Goal: Task Accomplishment & Management: Use online tool/utility

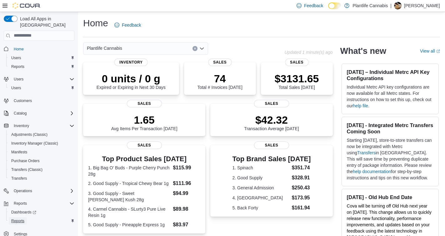
click at [17, 218] on span "Reports" at bounding box center [17, 220] width 13 height 5
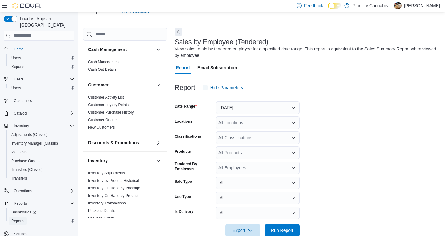
scroll to position [21, 0]
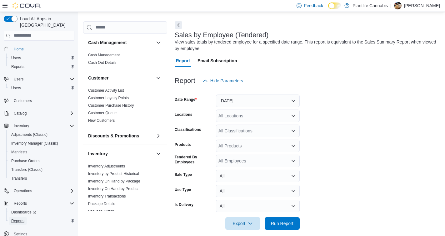
click at [16, 218] on span "Reports" at bounding box center [17, 220] width 13 height 5
click at [250, 101] on button "[DATE]" at bounding box center [258, 100] width 84 height 12
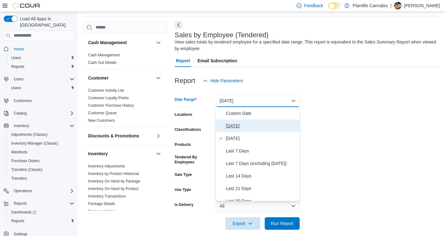
click at [242, 128] on span "[DATE]" at bounding box center [261, 125] width 71 height 7
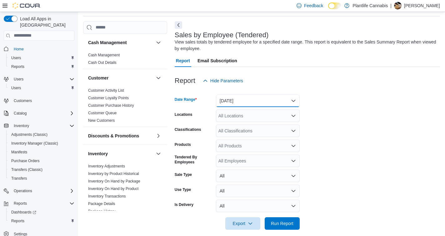
scroll to position [27, 0]
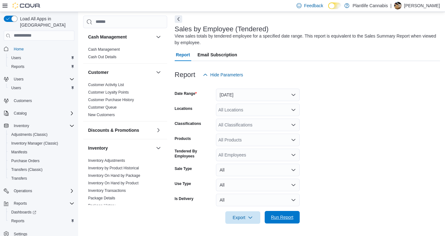
click at [285, 222] on span "Run Report" at bounding box center [281, 217] width 27 height 12
click at [281, 231] on p "Showing 4 of 4" at bounding box center [307, 234] width 265 height 6
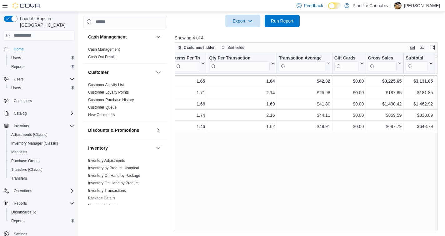
scroll to position [0, 167]
click at [275, 22] on span "Run Report" at bounding box center [282, 20] width 22 height 6
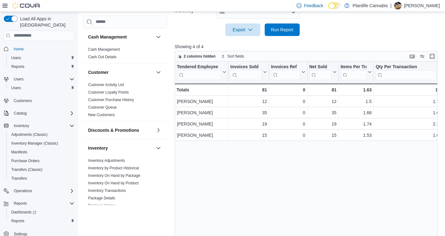
scroll to position [215, 0]
click at [282, 29] on span "Run Report" at bounding box center [282, 29] width 22 height 6
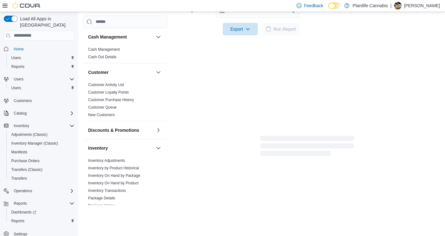
click at [278, 21] on div at bounding box center [307, 20] width 265 height 5
